Goal: Download file/media

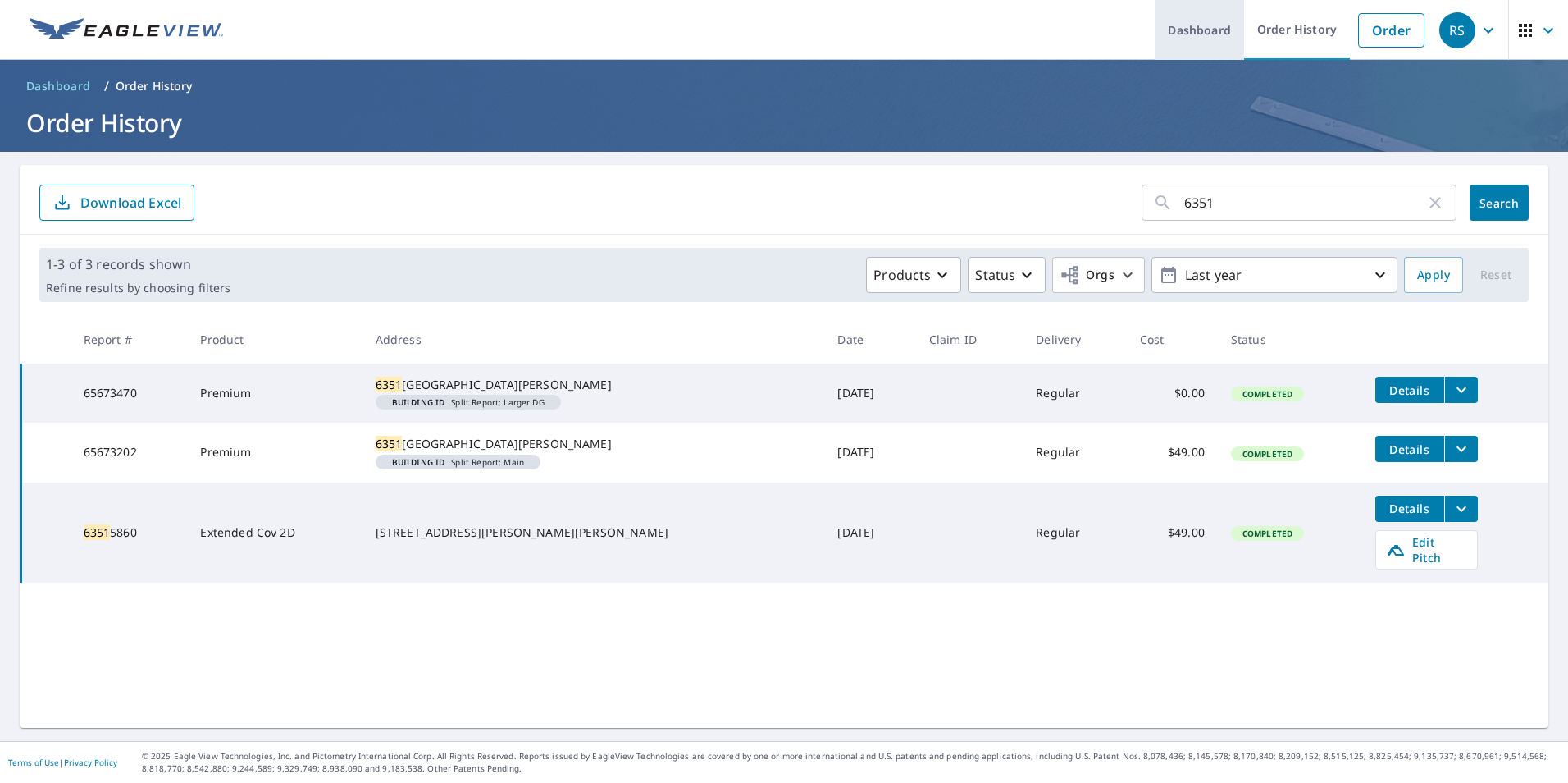
click at [1224, 54] on link "Dashboard" at bounding box center [1199, 30] width 90 height 60
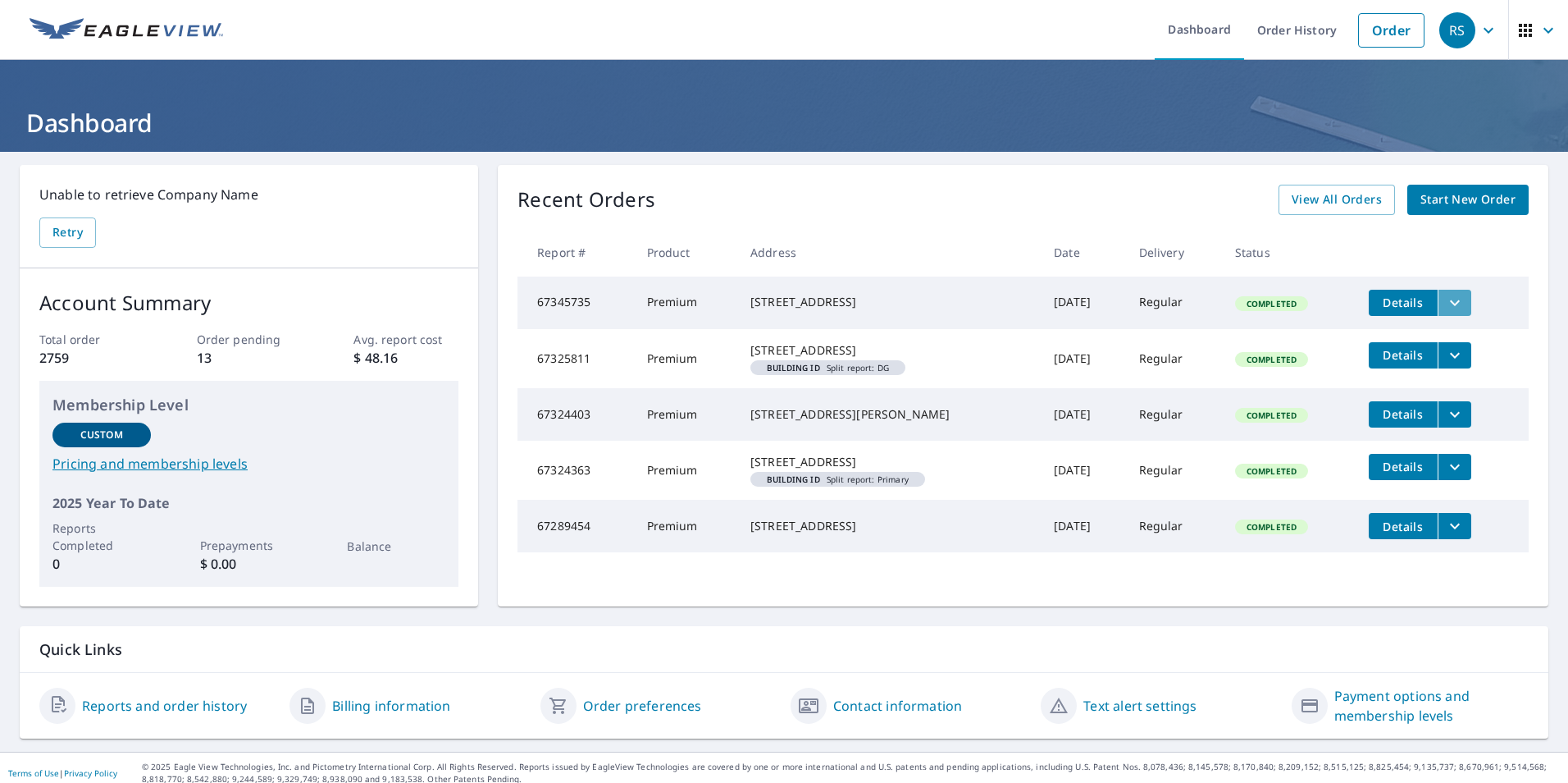
click at [1447, 307] on icon "filesDropdownBtn-67345735" at bounding box center [1455, 302] width 20 height 20
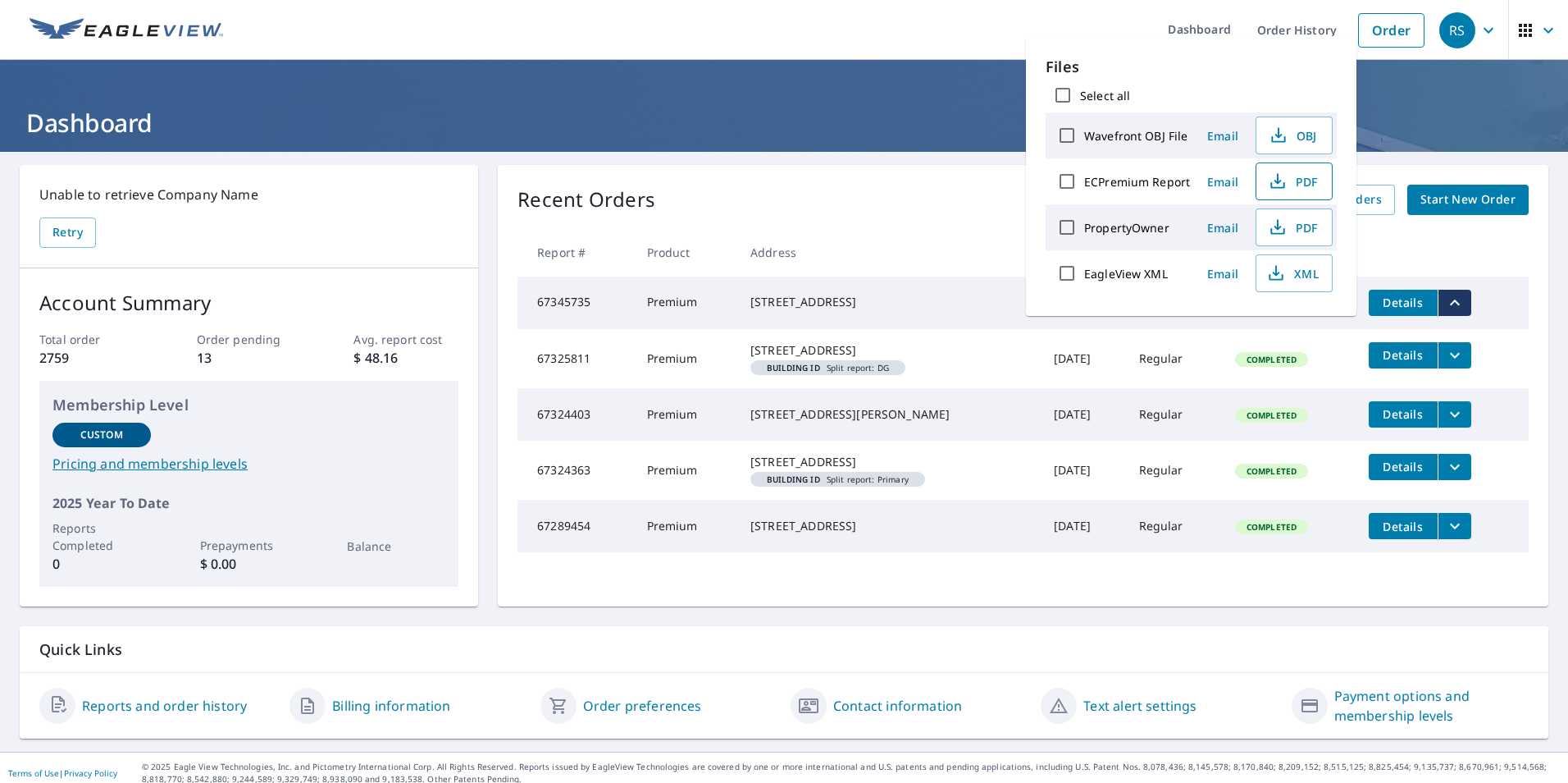
click at [1274, 194] on button "PDF" at bounding box center [1293, 181] width 77 height 38
